Goal: Information Seeking & Learning: Learn about a topic

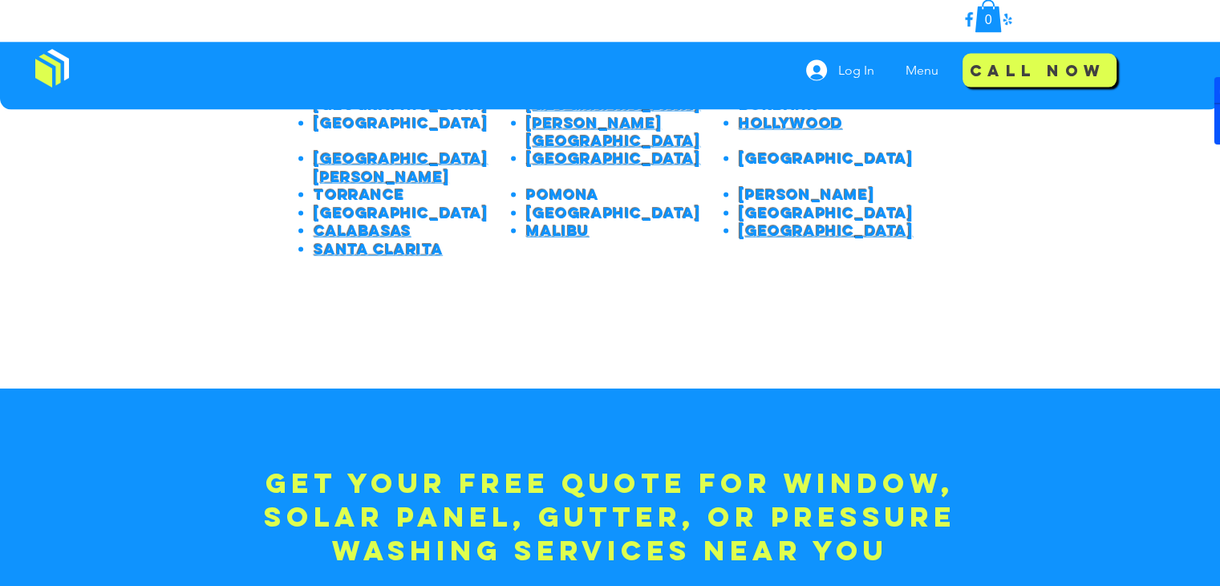
scroll to position [3363, 0]
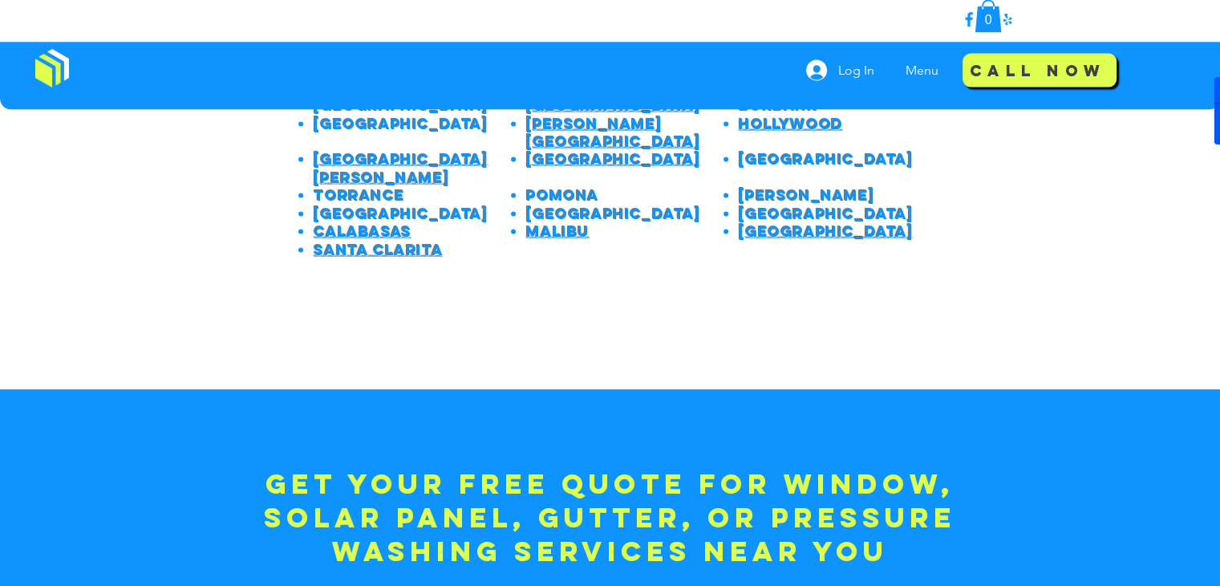
click at [595, 289] on div at bounding box center [610, 158] width 1220 height 462
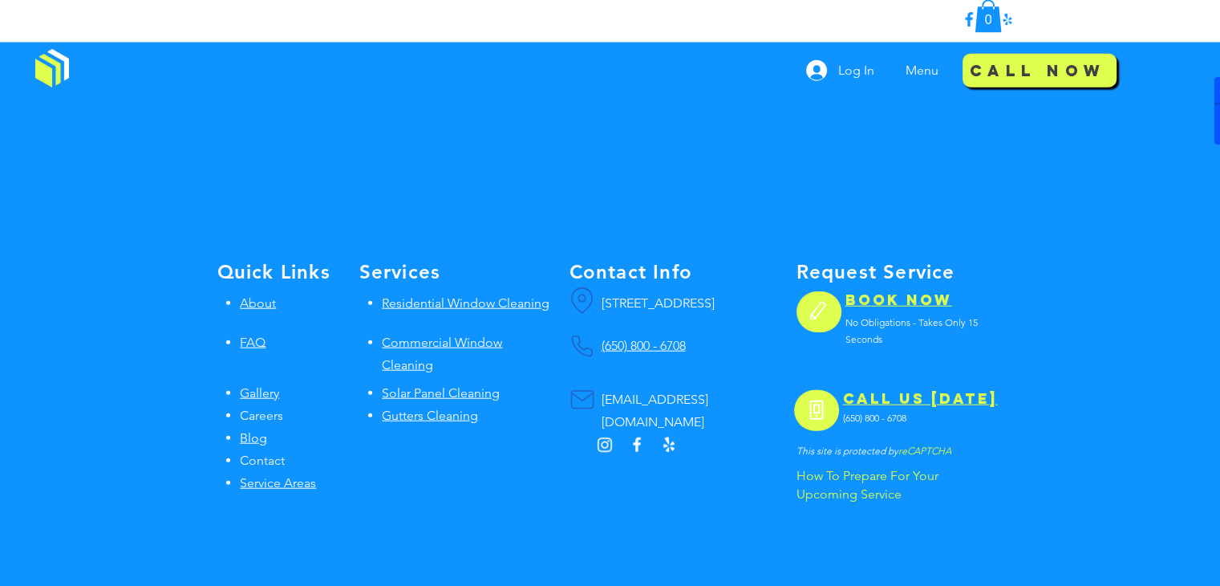
scroll to position [4067, 0]
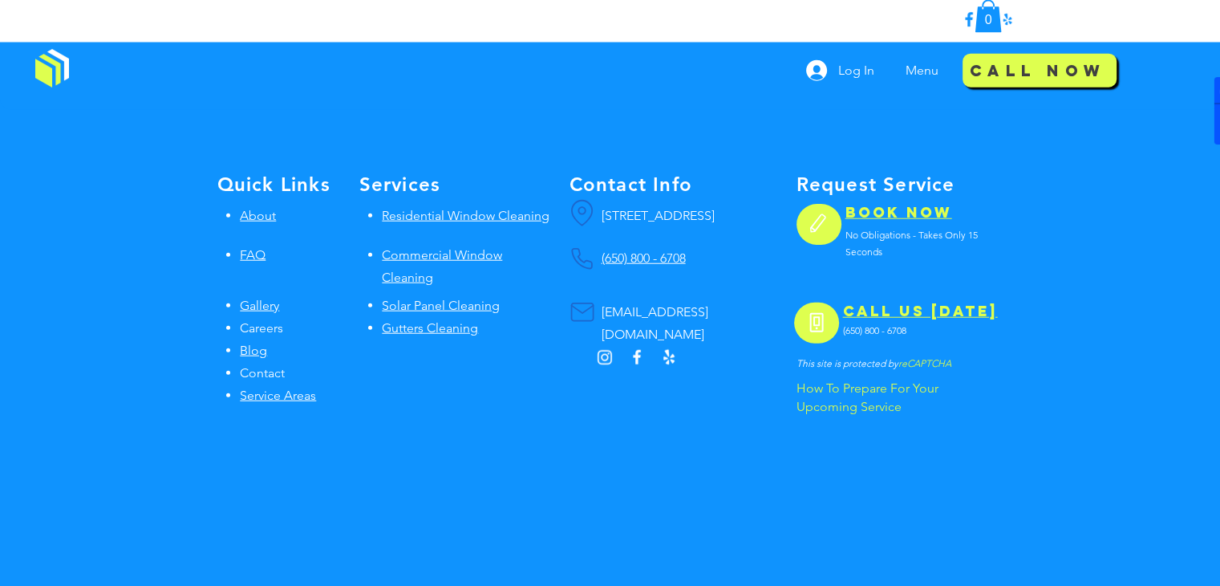
scroll to position [4067, 0]
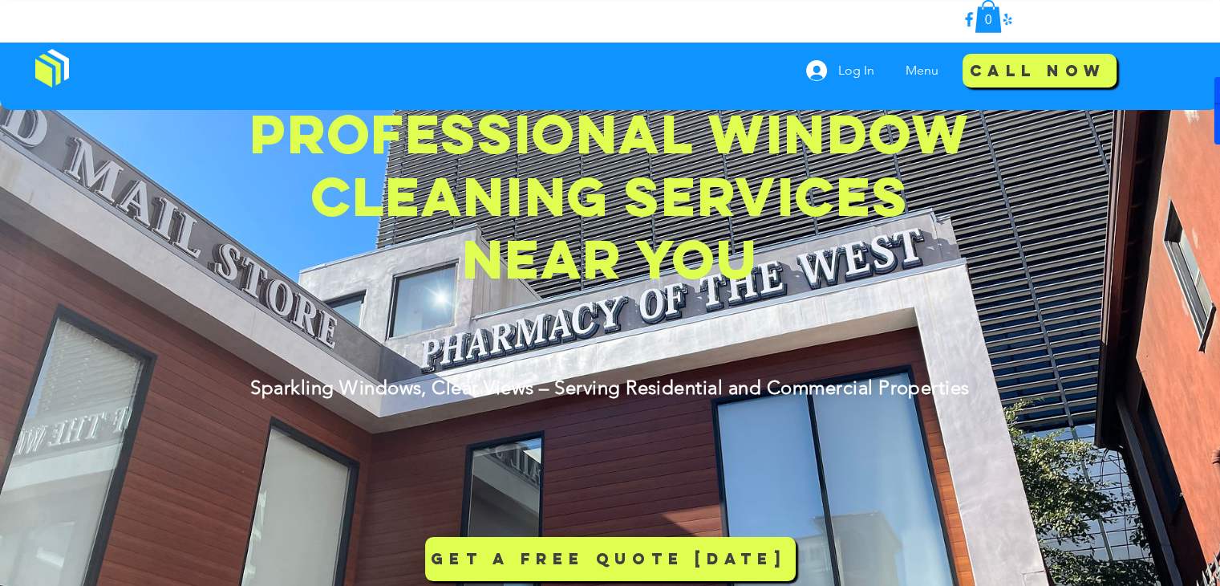
scroll to position [0, 0]
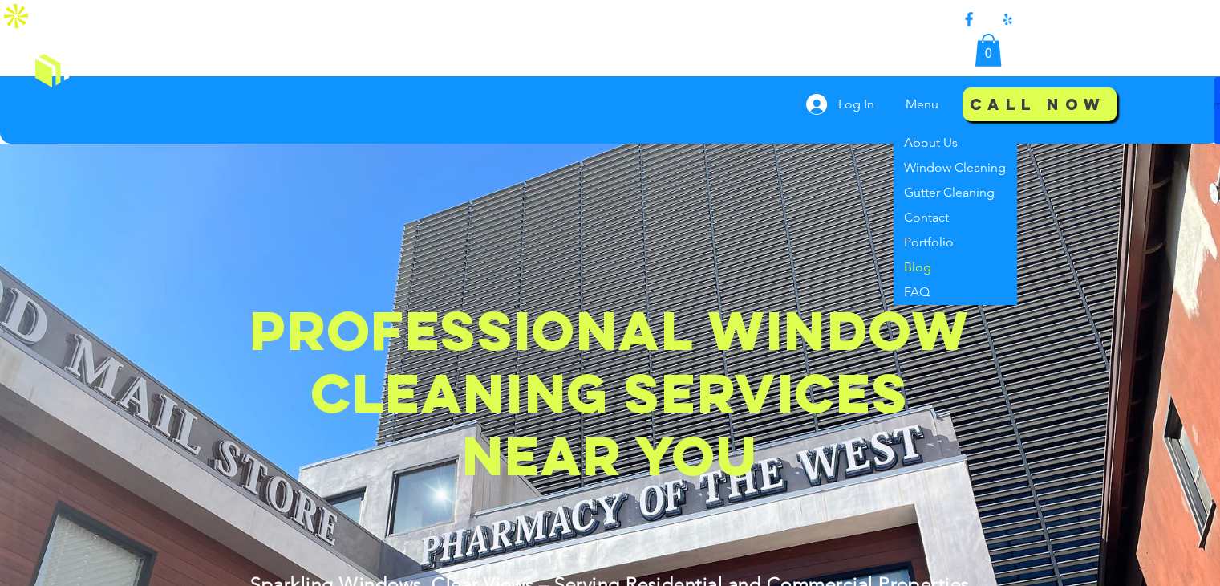
click at [921, 254] on p "Blog" at bounding box center [918, 266] width 40 height 25
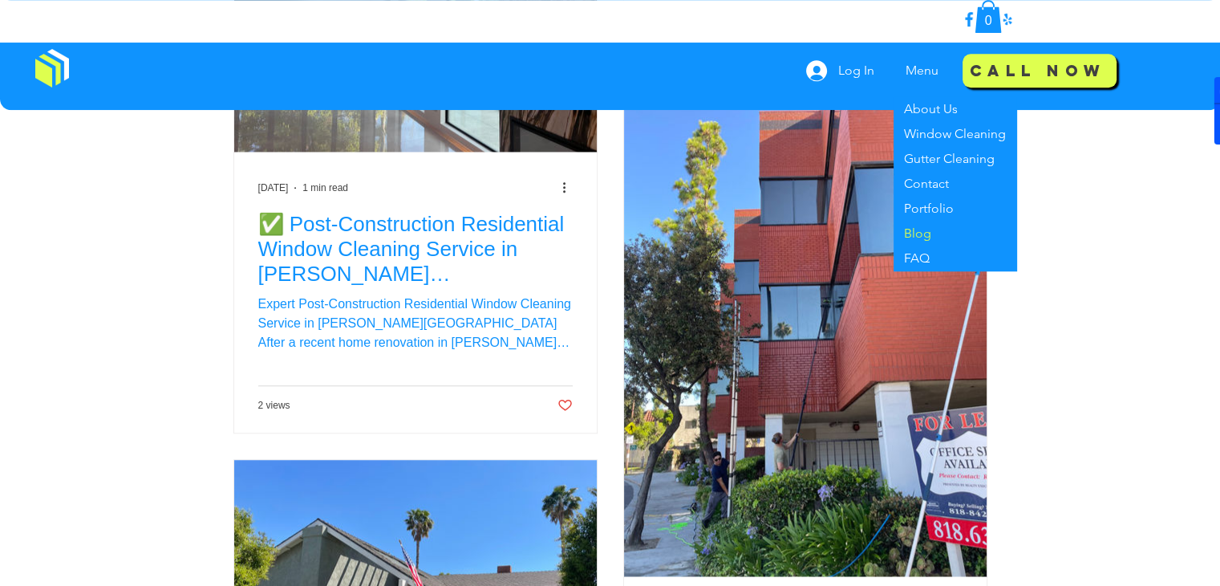
scroll to position [1546, 0]
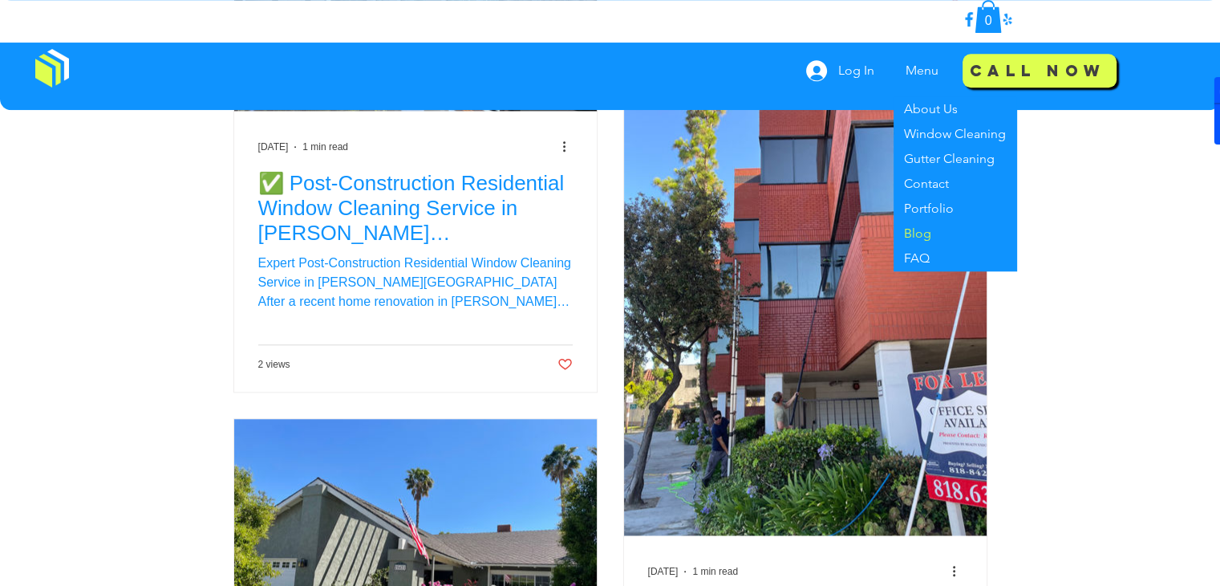
click at [394, 209] on h2 "✅ Post-Construction Residential Window Cleaning Service in Sherman Oaks – Spotl…" at bounding box center [415, 208] width 315 height 75
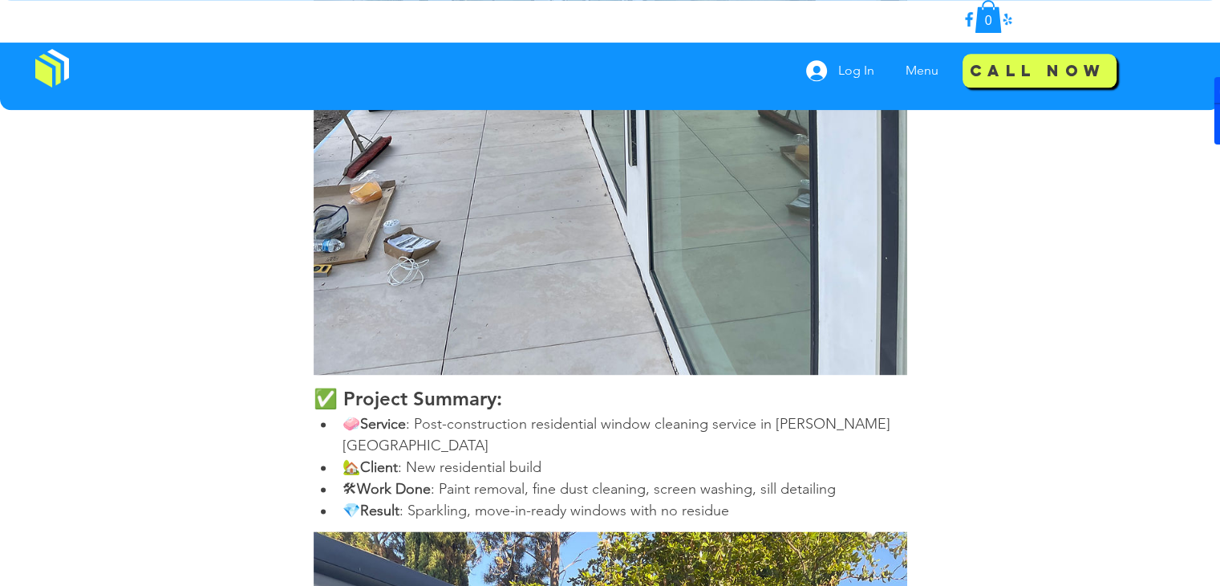
scroll to position [2075, 0]
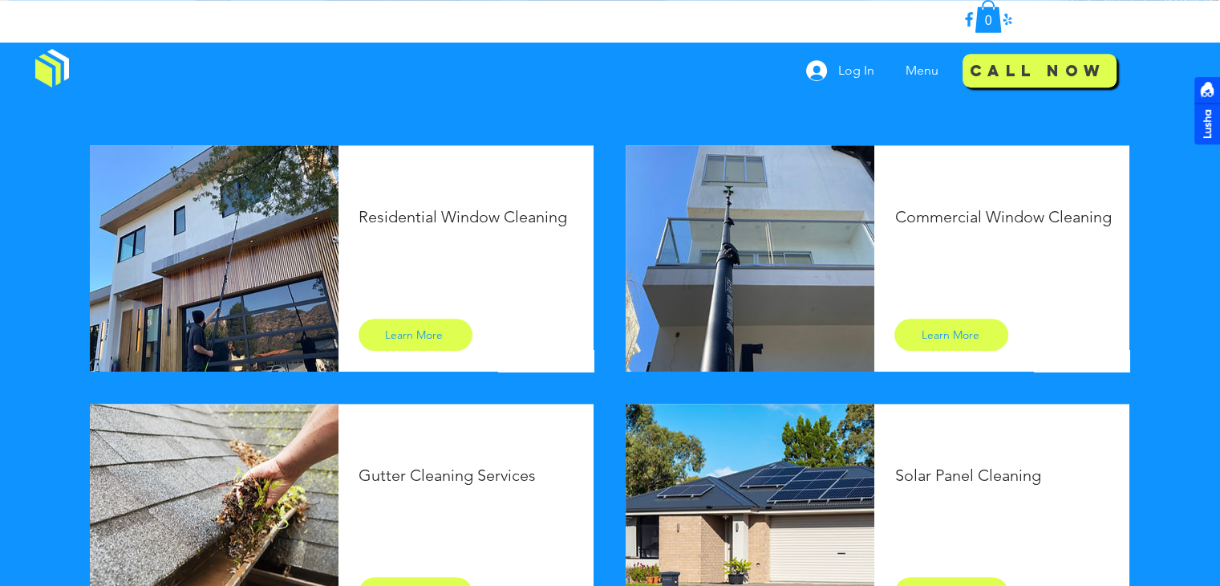
scroll to position [1284, 0]
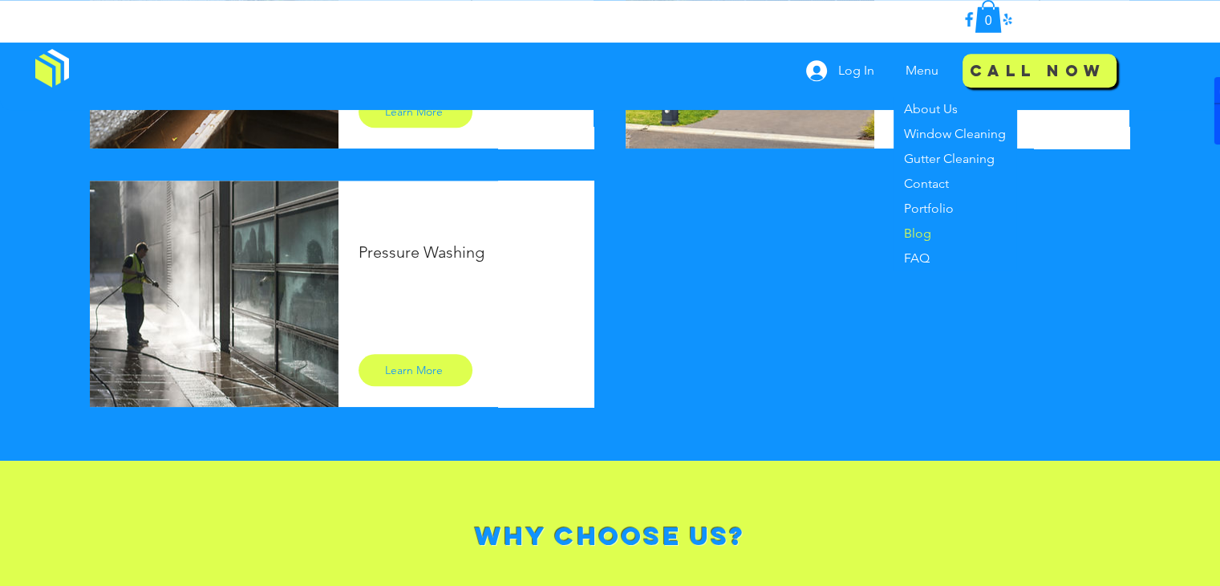
click at [936, 228] on p "Blog" at bounding box center [918, 233] width 40 height 25
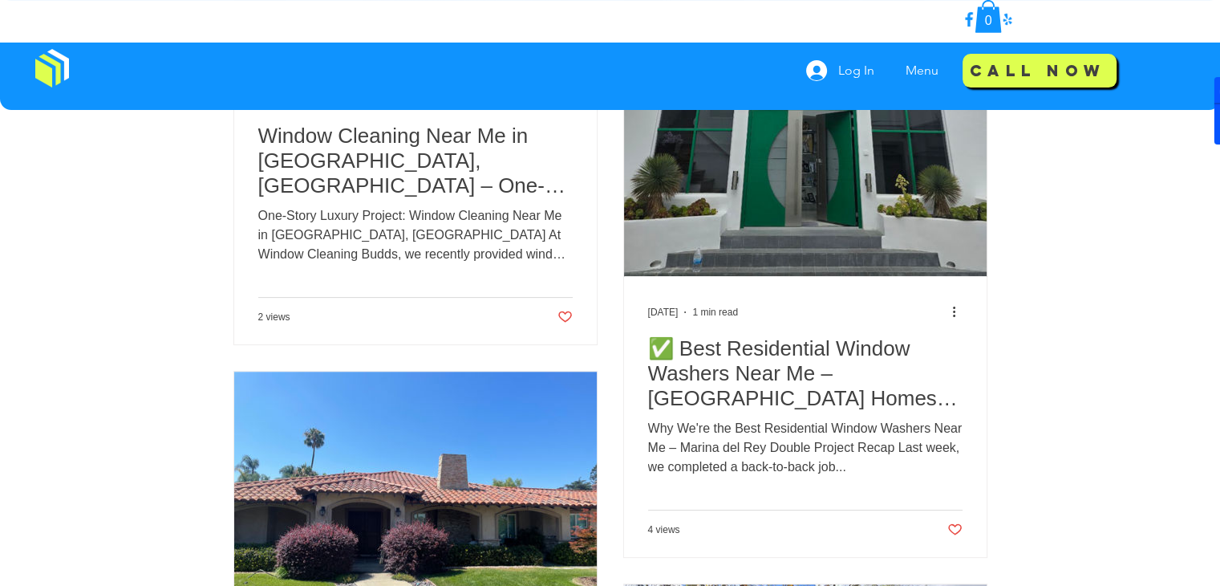
scroll to position [562, 0]
